Goal: Check status: Check status

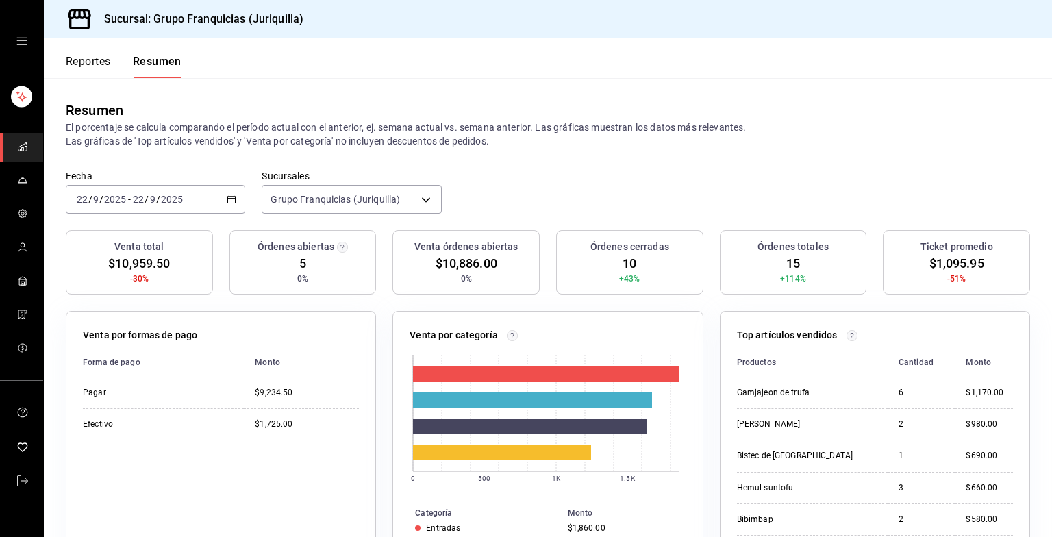
click at [208, 197] on div "[DATE] [DATE] - [DATE] [DATE]" at bounding box center [156, 199] width 180 height 29
click at [117, 238] on span "Hoy" at bounding box center [130, 241] width 106 height 14
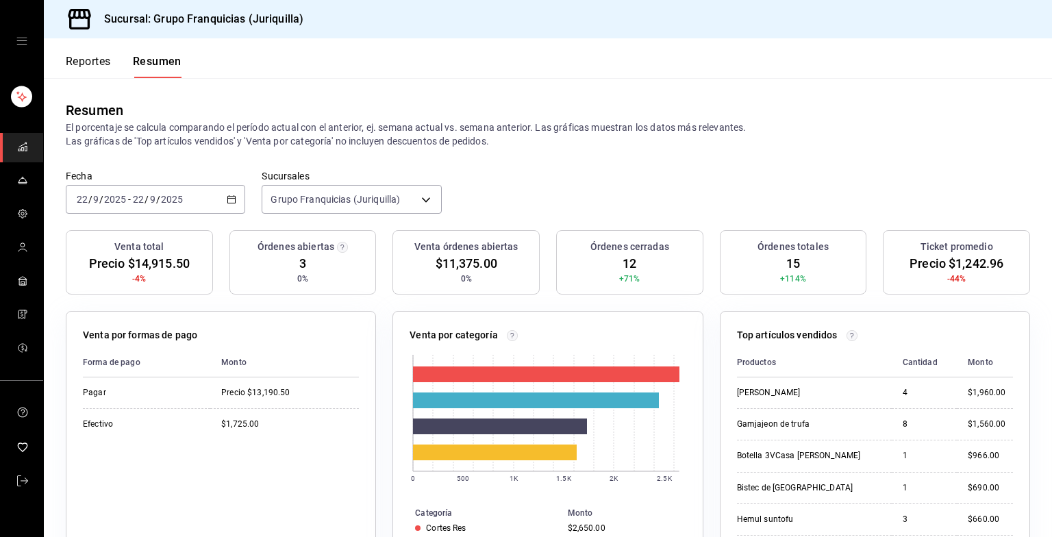
click at [223, 198] on div "2025-09-22 22 / 9 / 2025 - 2025-09-22 22 / 9 / 2025" at bounding box center [156, 199] width 180 height 29
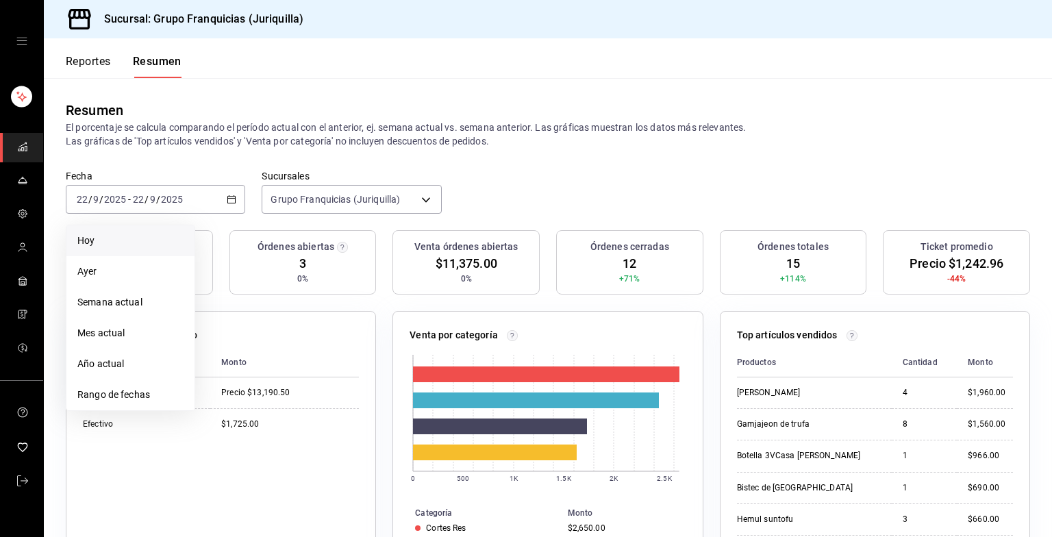
click at [121, 235] on span "Hoy" at bounding box center [130, 241] width 106 height 14
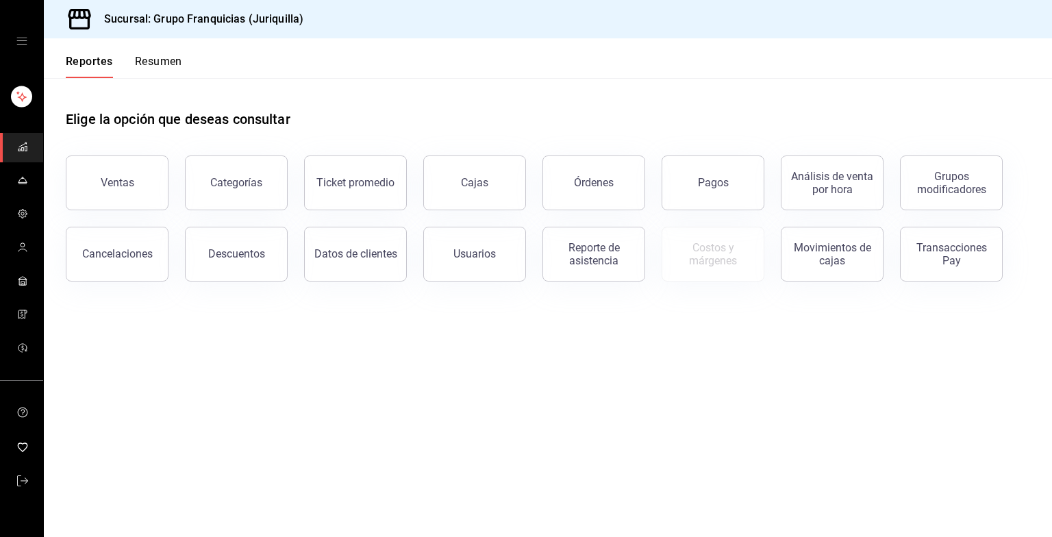
click at [156, 55] on button "Resumen" at bounding box center [158, 66] width 47 height 23
